Goal: Register for event/course

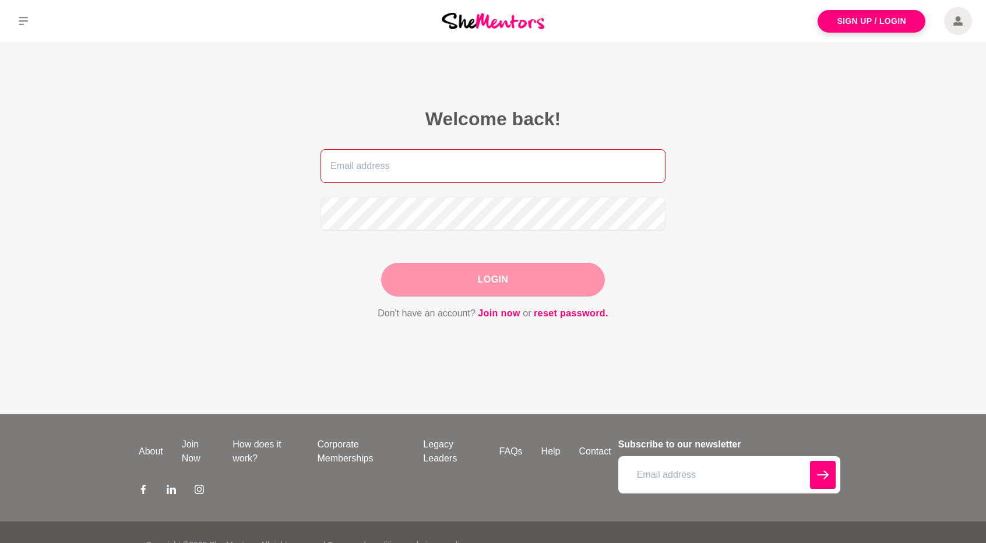
click at [441, 167] on input "email" at bounding box center [493, 166] width 345 height 34
type input "[EMAIL_ADDRESS][DOMAIN_NAME]"
click at [465, 271] on button "Login" at bounding box center [493, 280] width 224 height 34
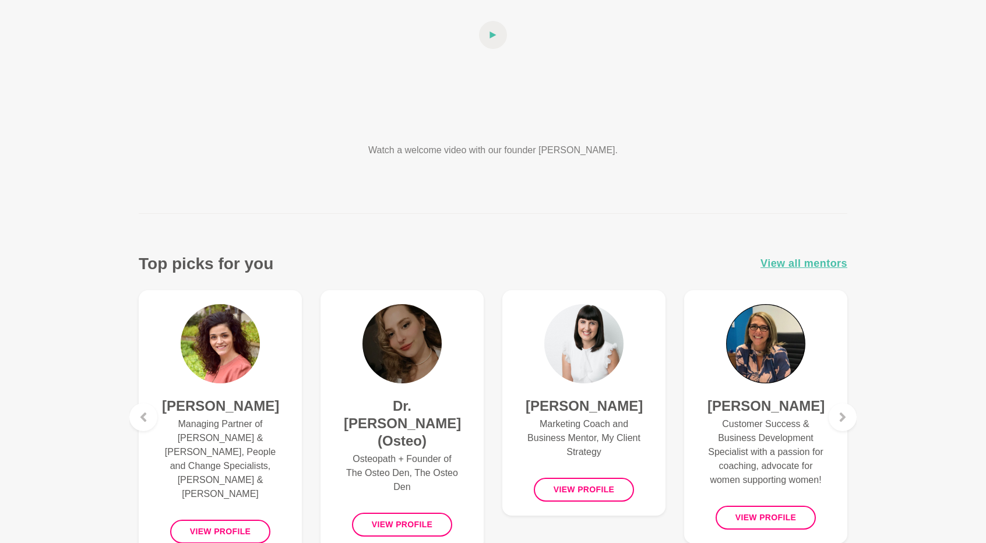
scroll to position [292, 0]
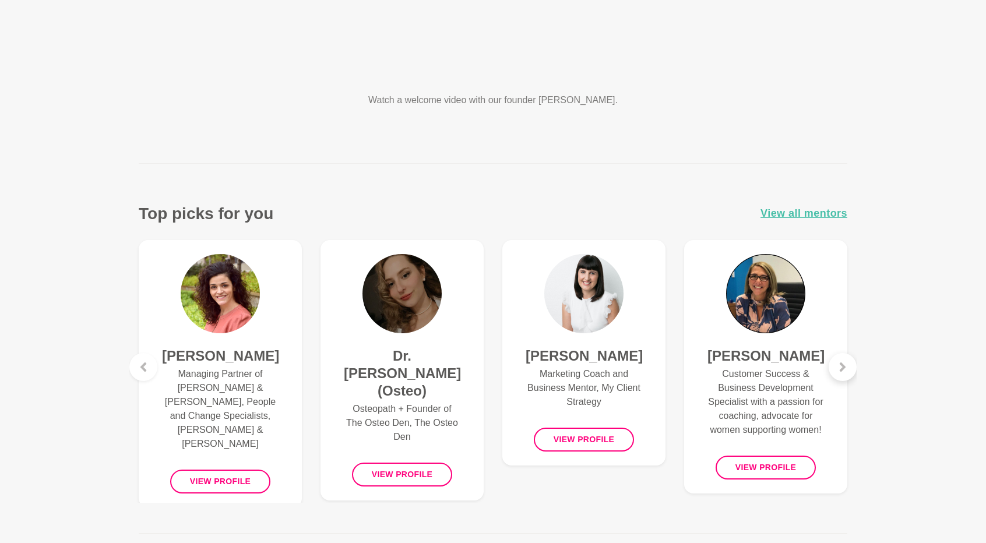
click at [842, 368] on icon at bounding box center [843, 367] width 6 height 9
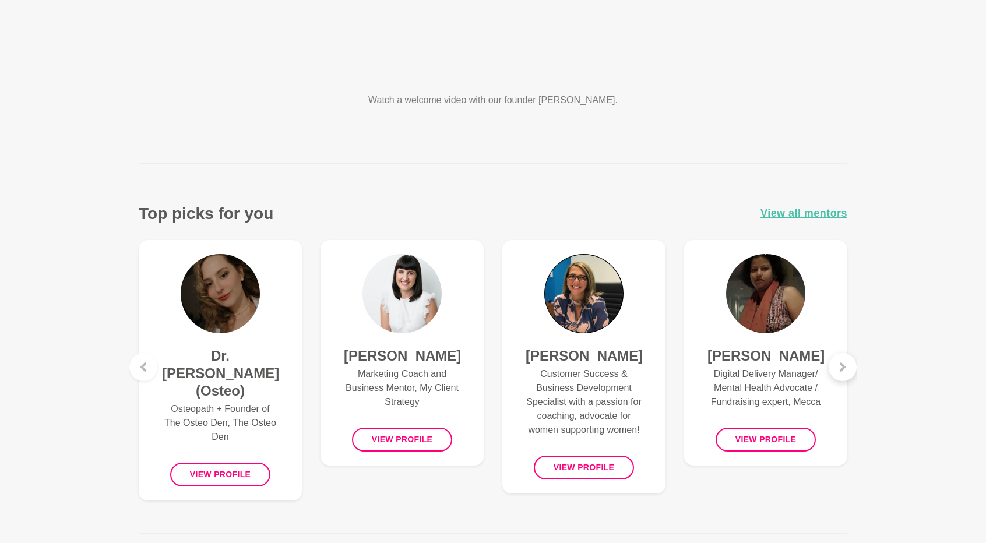
click at [842, 368] on icon at bounding box center [843, 367] width 6 height 9
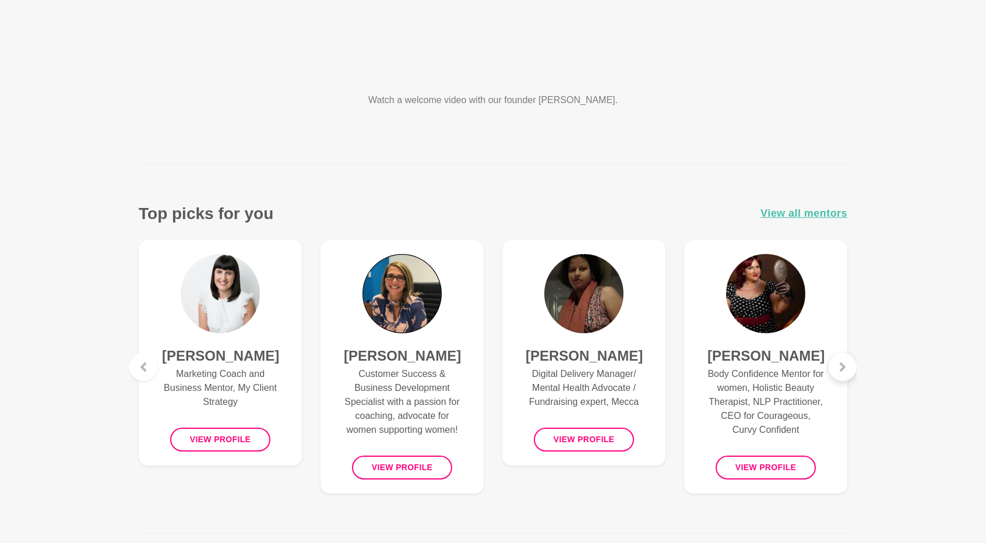
click at [842, 368] on icon at bounding box center [843, 367] width 6 height 9
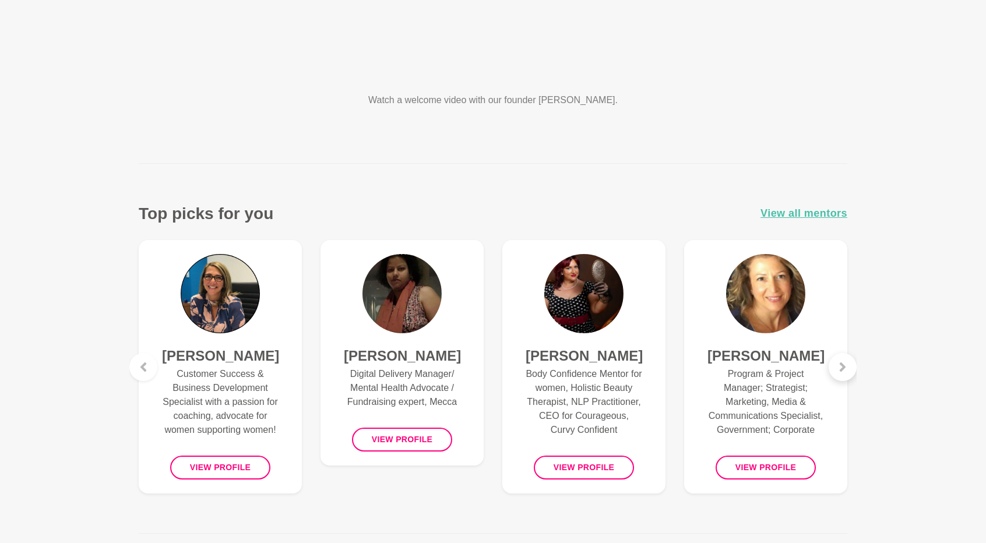
click at [842, 368] on icon at bounding box center [843, 367] width 6 height 9
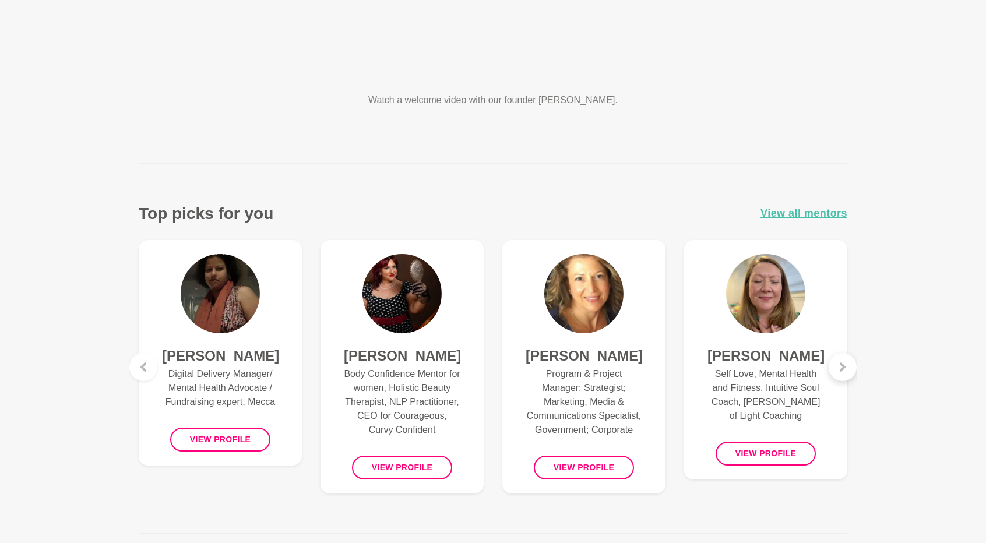
click at [842, 368] on icon at bounding box center [843, 367] width 6 height 9
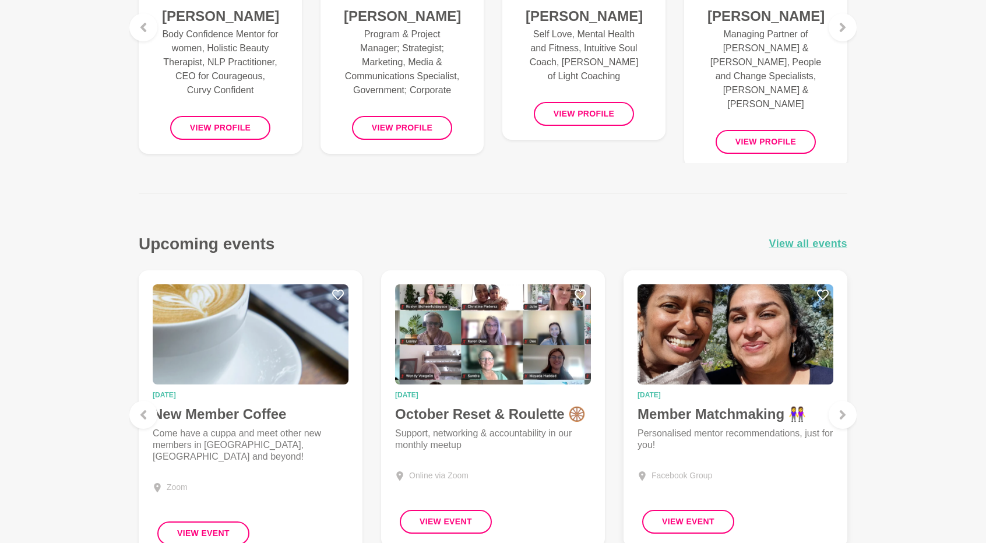
scroll to position [700, 0]
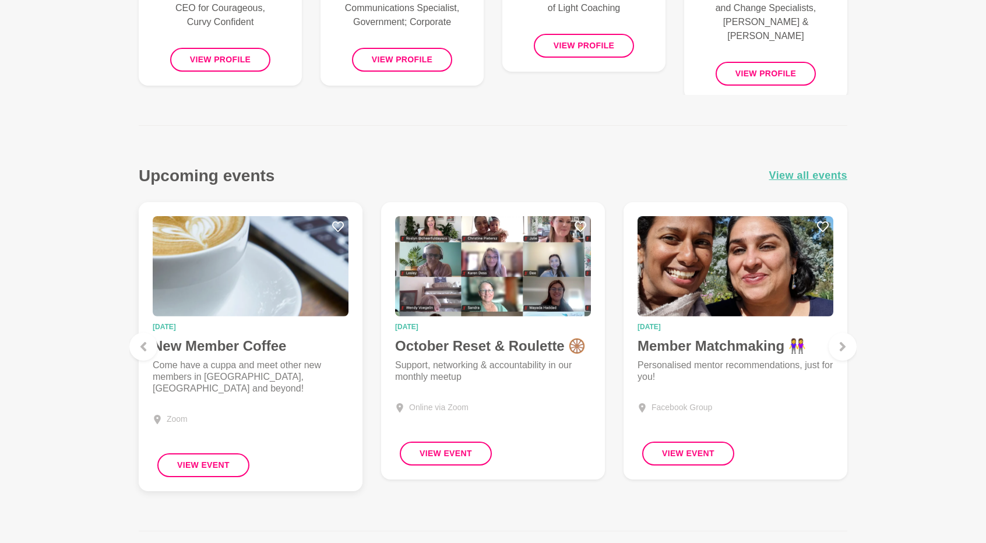
click at [266, 346] on h4 "New Member Coffee" at bounding box center [251, 346] width 196 height 17
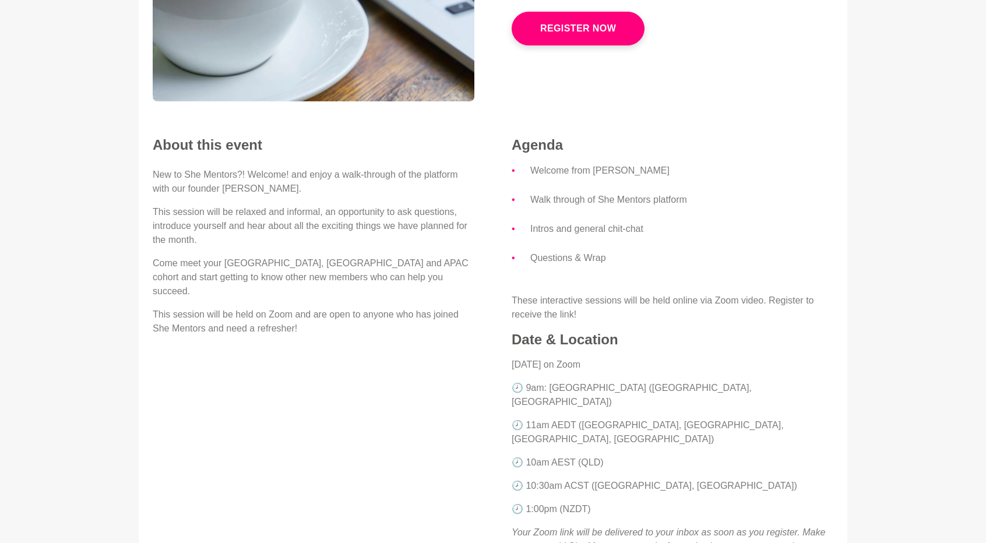
scroll to position [233, 0]
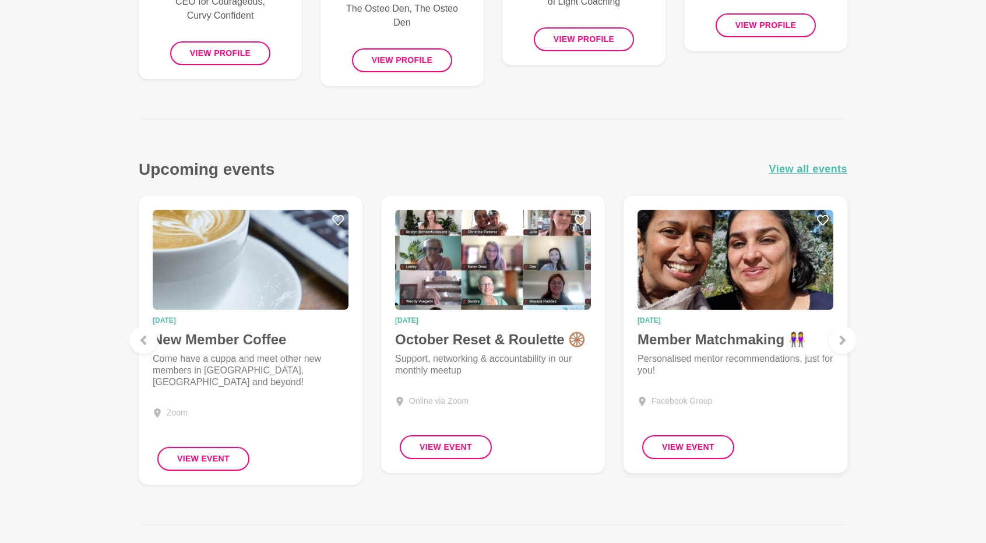
scroll to position [1049, 0]
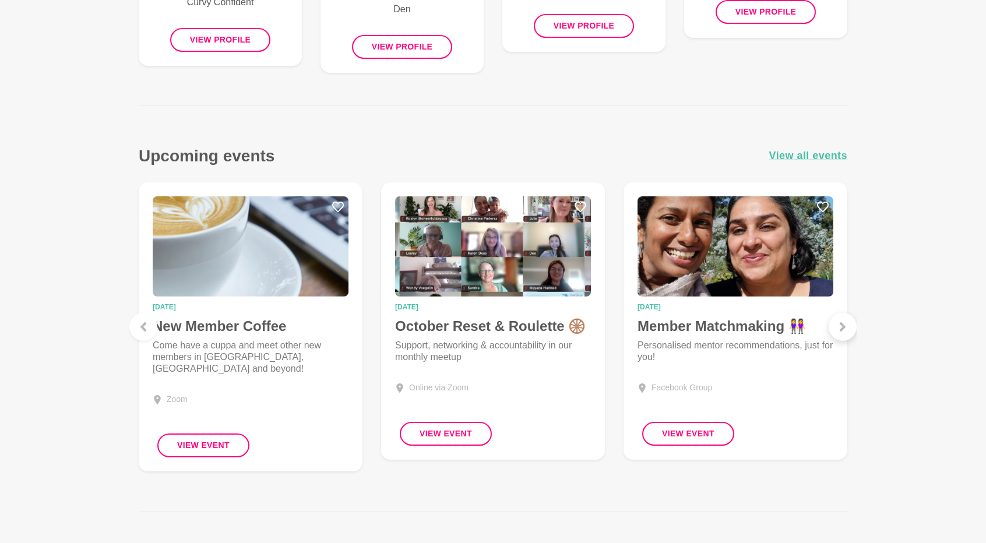
click at [851, 329] on div at bounding box center [843, 327] width 28 height 28
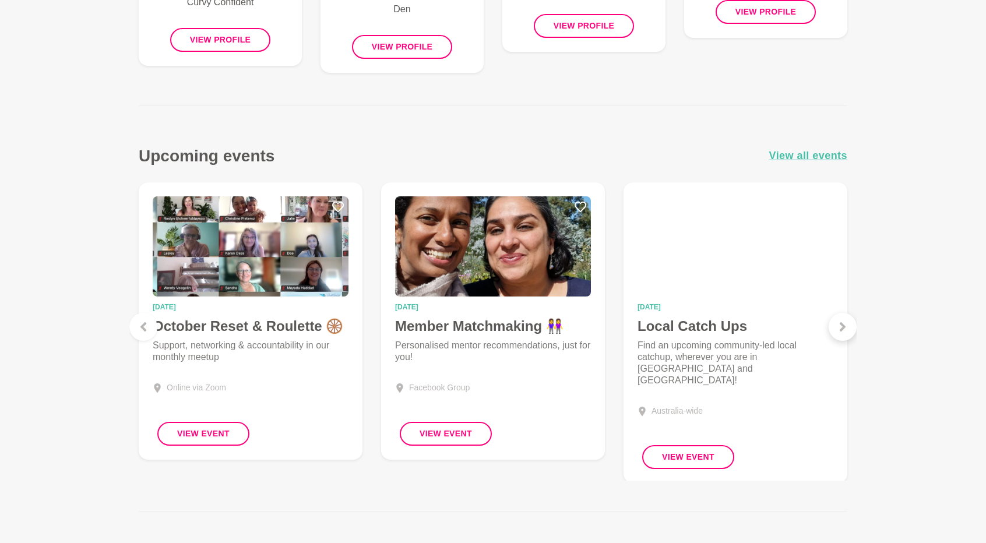
click at [850, 329] on div at bounding box center [843, 327] width 28 height 28
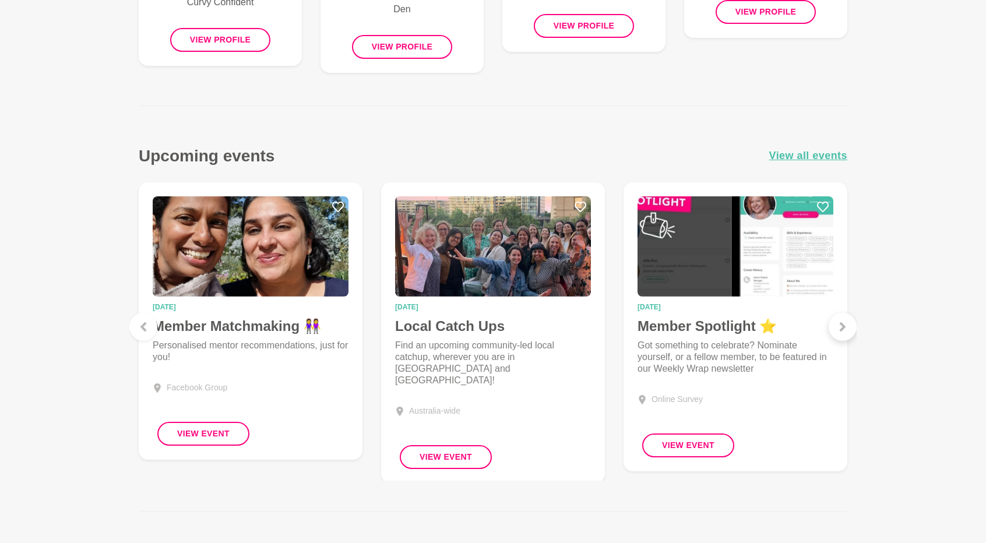
click at [852, 326] on div at bounding box center [843, 327] width 28 height 28
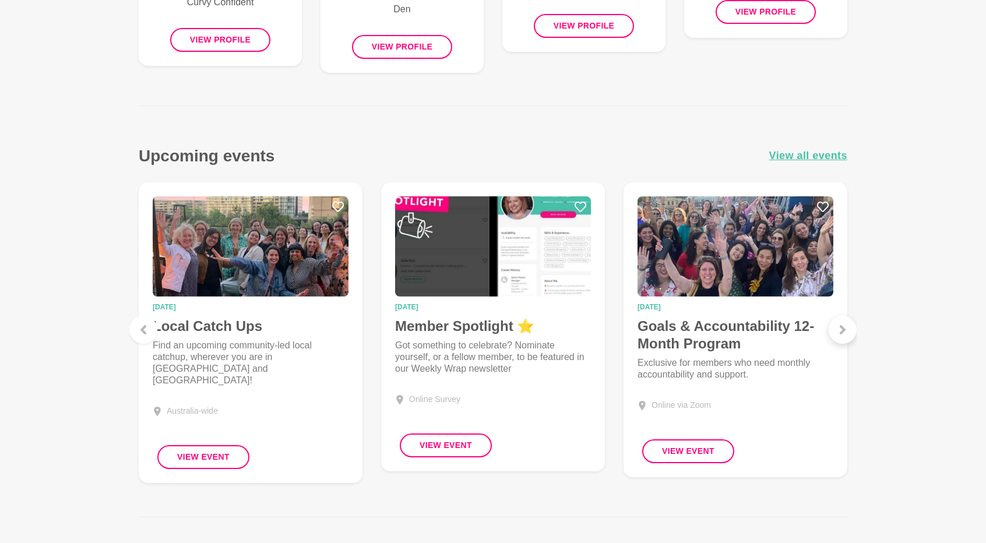
click at [852, 326] on div at bounding box center [843, 330] width 28 height 28
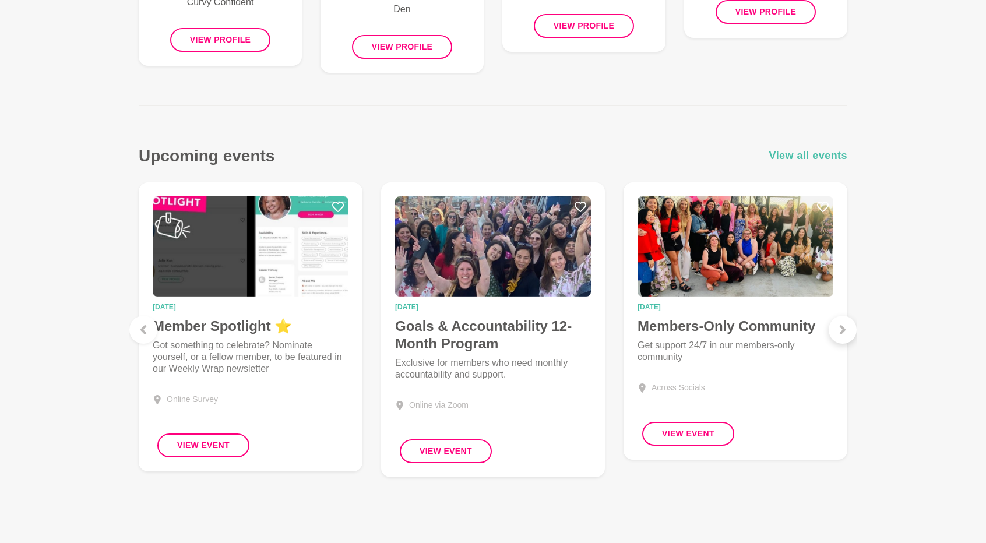
click at [852, 326] on div at bounding box center [843, 330] width 28 height 28
